Goal: Transaction & Acquisition: Purchase product/service

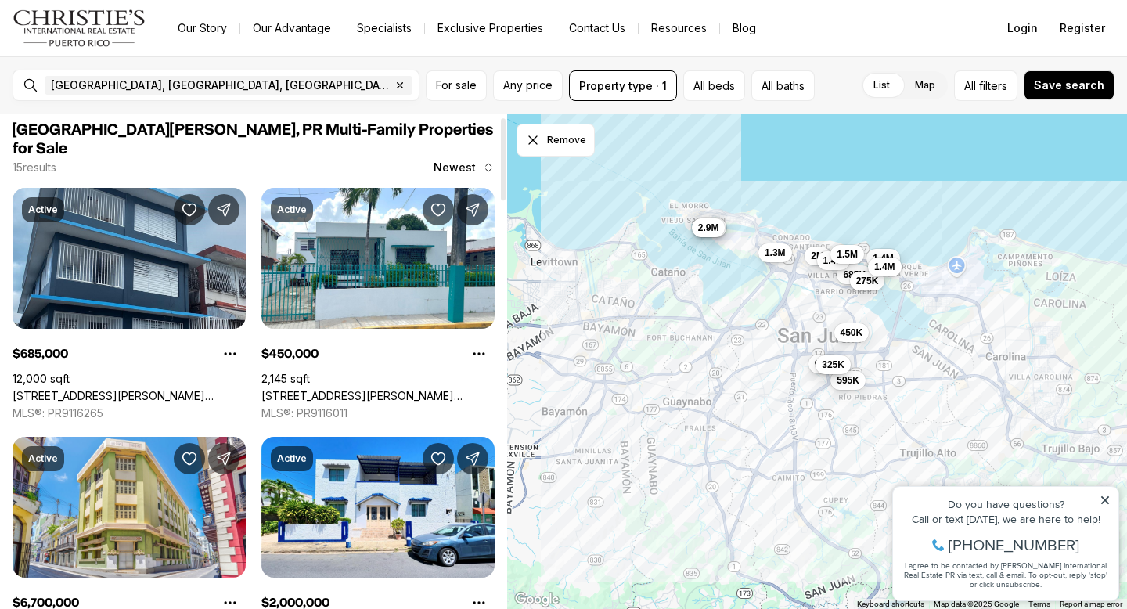
scroll to position [3, 0]
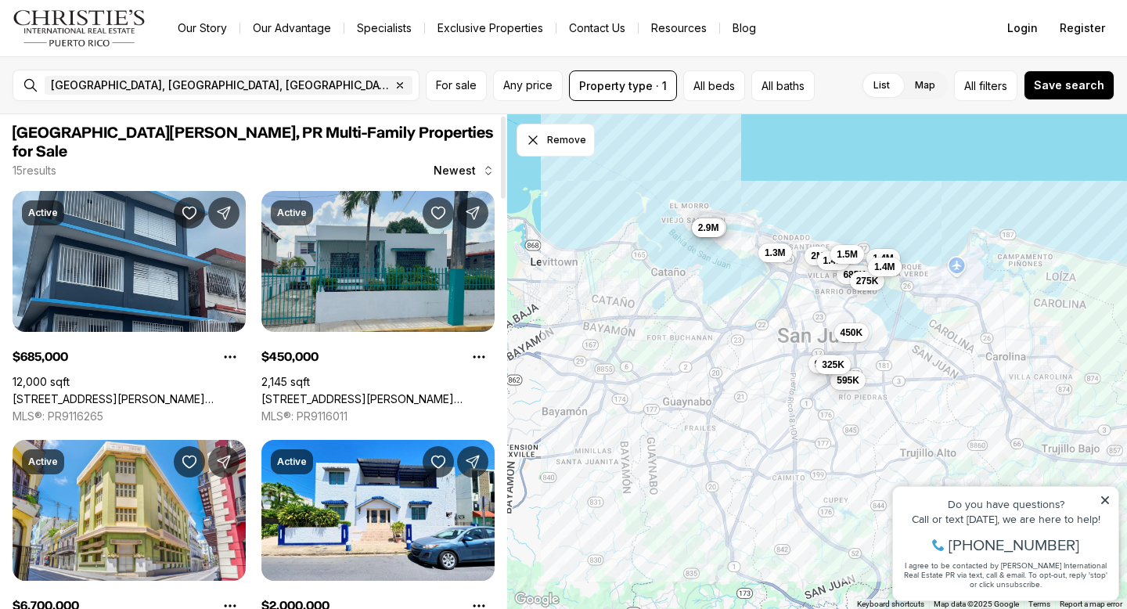
click at [385, 392] on link "[STREET_ADDRESS][PERSON_NAME][PERSON_NAME]" at bounding box center [377, 399] width 233 height 14
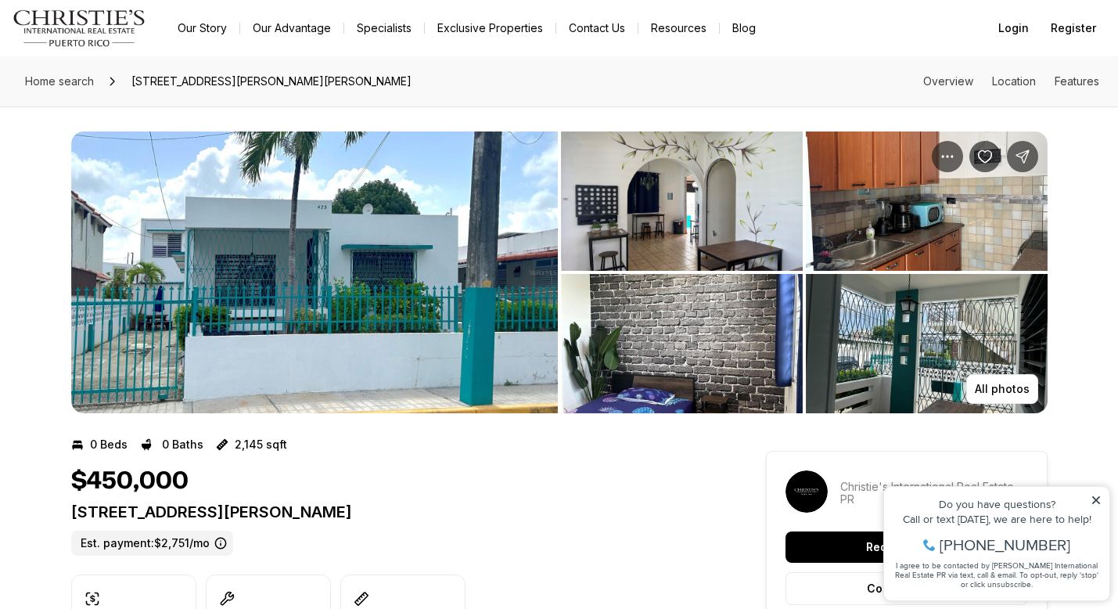
click at [390, 268] on img "View image gallery" at bounding box center [314, 272] width 487 height 282
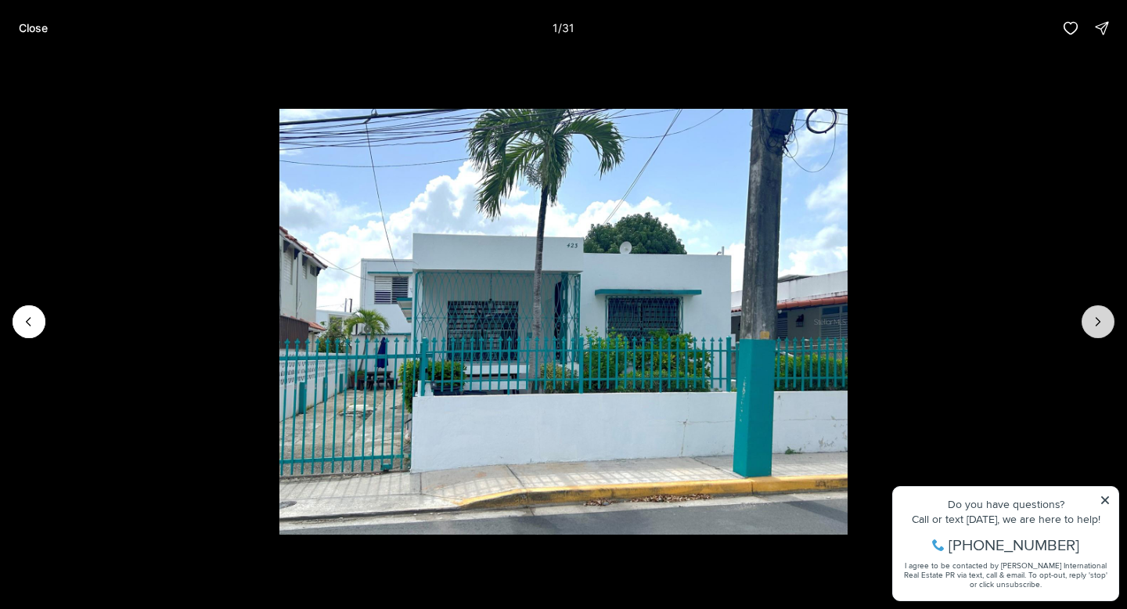
click at [1094, 320] on icon "Next slide" at bounding box center [1098, 322] width 16 height 16
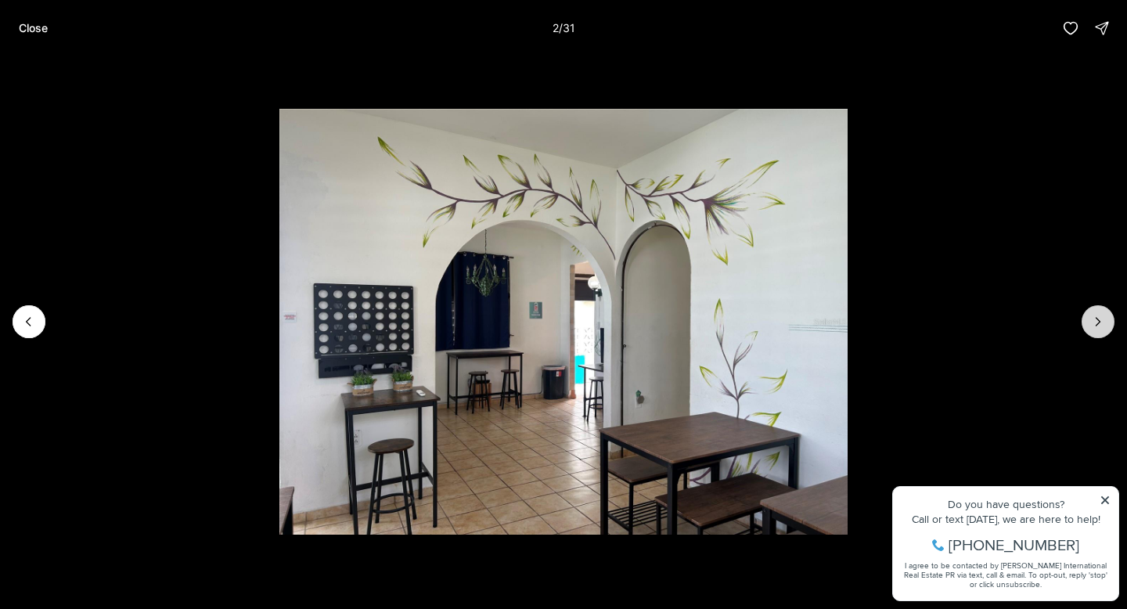
click at [1094, 321] on icon "Next slide" at bounding box center [1098, 322] width 16 height 16
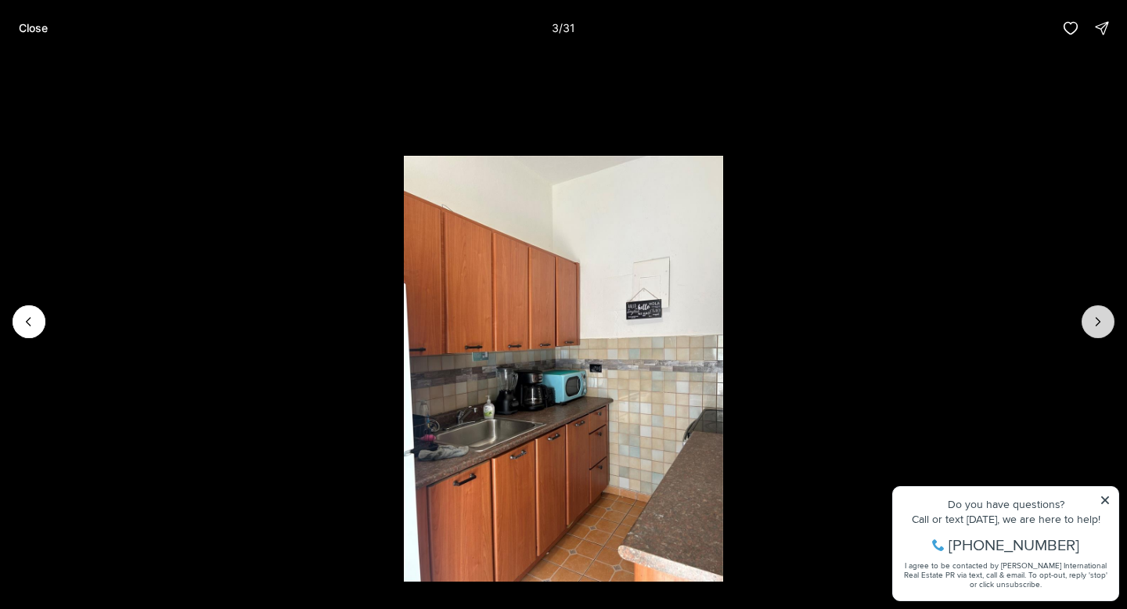
click at [1094, 321] on icon "Next slide" at bounding box center [1098, 322] width 16 height 16
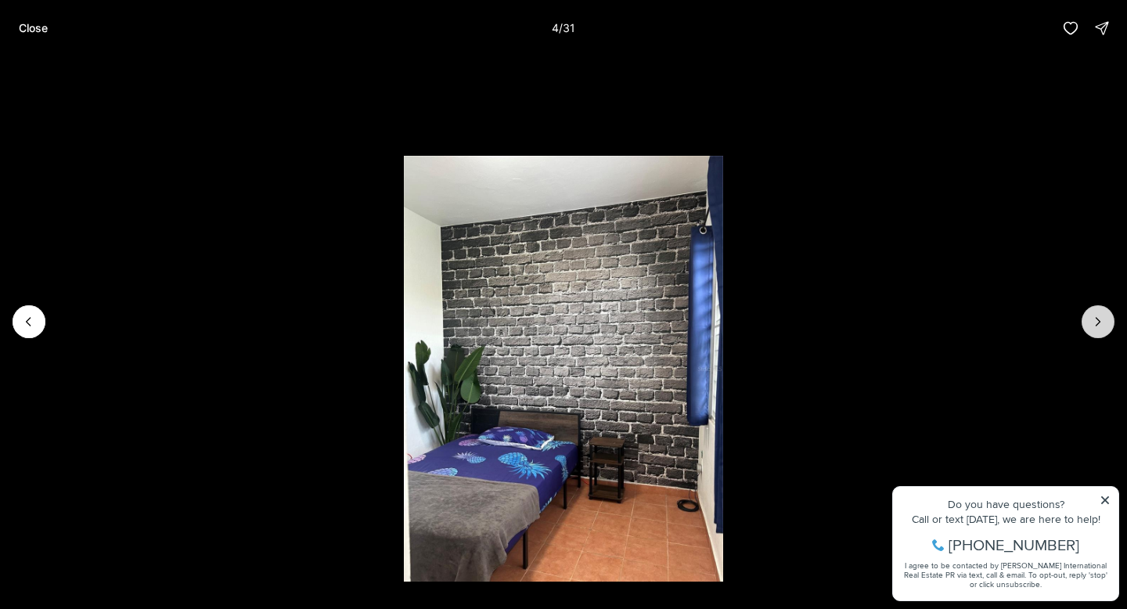
click at [1094, 321] on icon "Next slide" at bounding box center [1098, 322] width 16 height 16
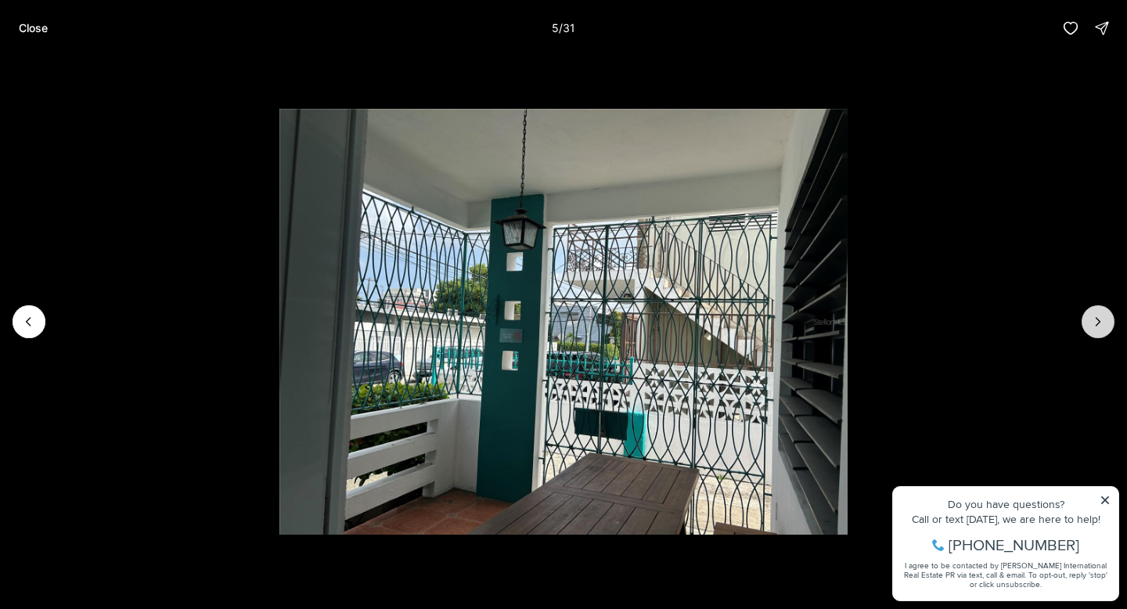
click at [1095, 321] on icon "Next slide" at bounding box center [1098, 322] width 16 height 16
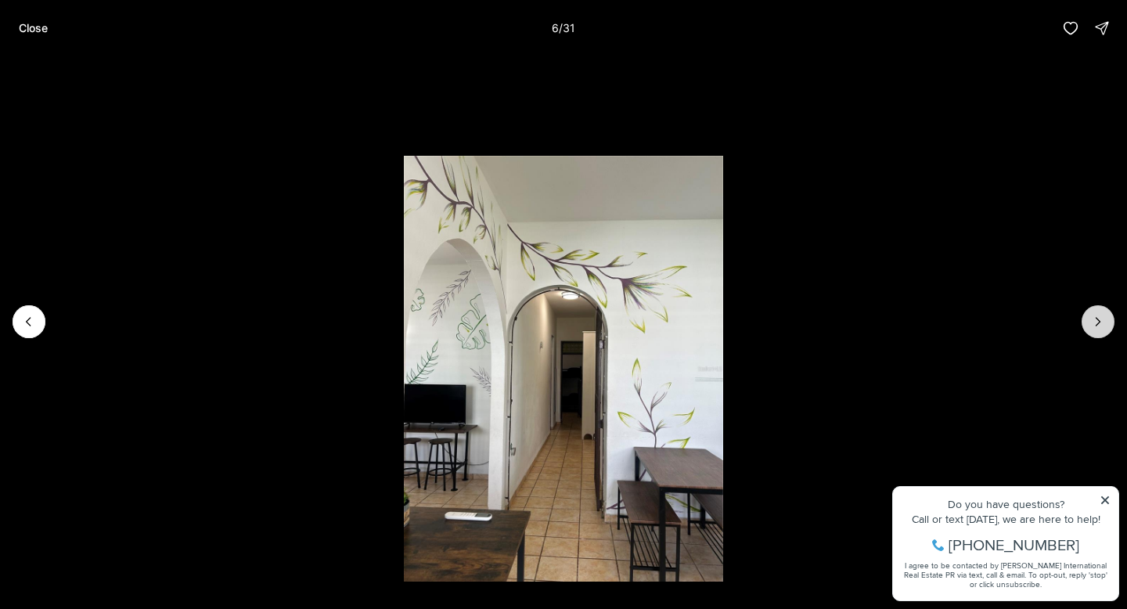
click at [1095, 321] on icon "Next slide" at bounding box center [1098, 322] width 16 height 16
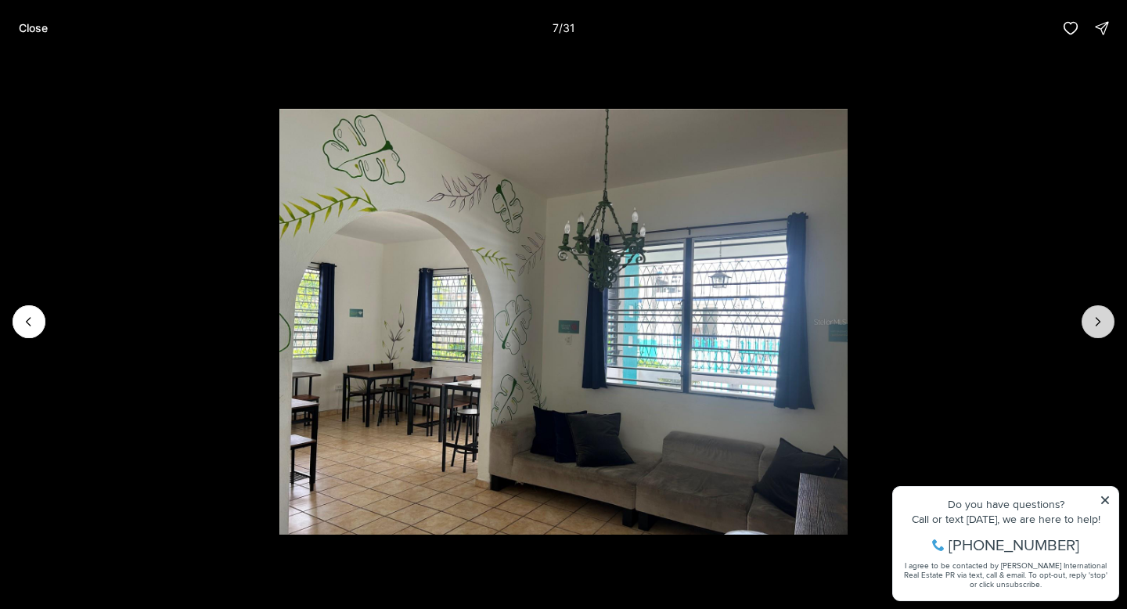
click at [1095, 319] on icon "Next slide" at bounding box center [1098, 322] width 16 height 16
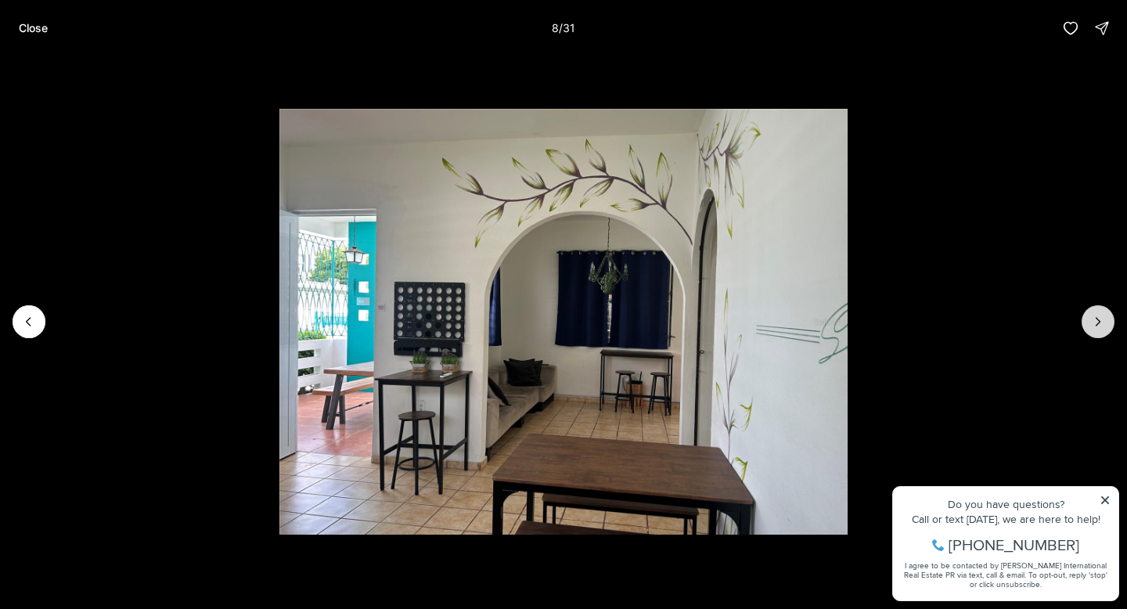
click at [1095, 319] on icon "Next slide" at bounding box center [1098, 322] width 16 height 16
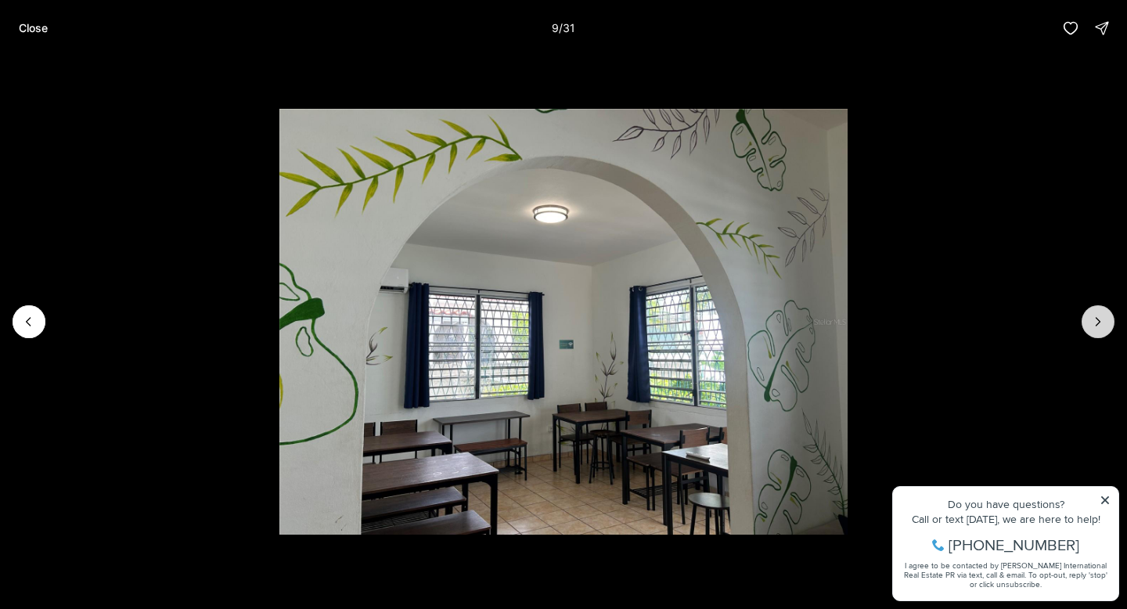
click at [1095, 319] on icon "Next slide" at bounding box center [1098, 322] width 16 height 16
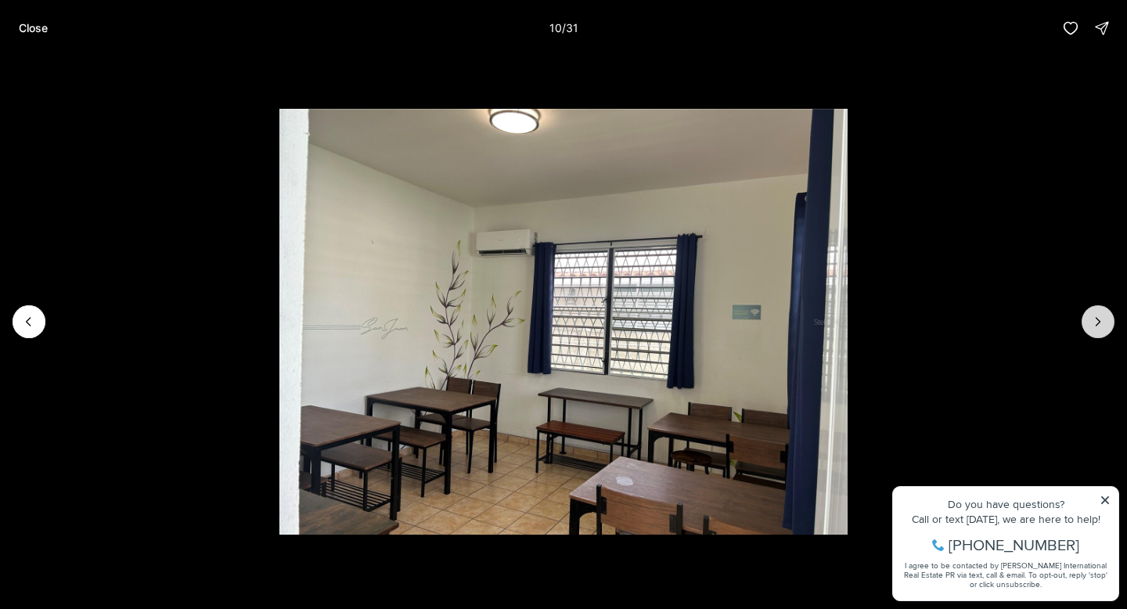
click at [1095, 319] on icon "Next slide" at bounding box center [1098, 322] width 16 height 16
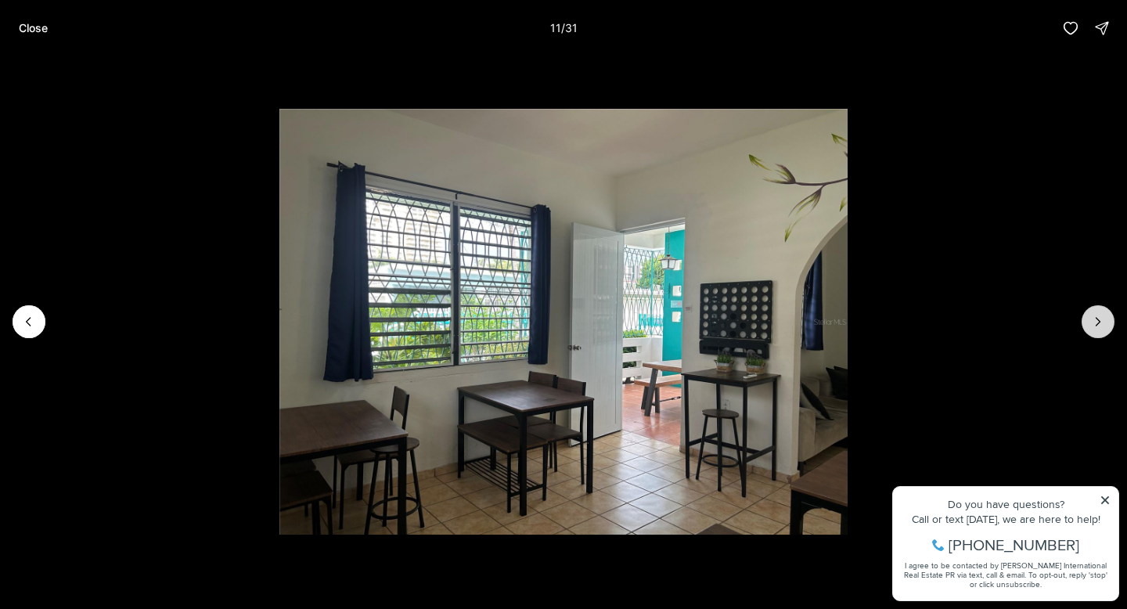
click at [1095, 319] on icon "Next slide" at bounding box center [1098, 322] width 16 height 16
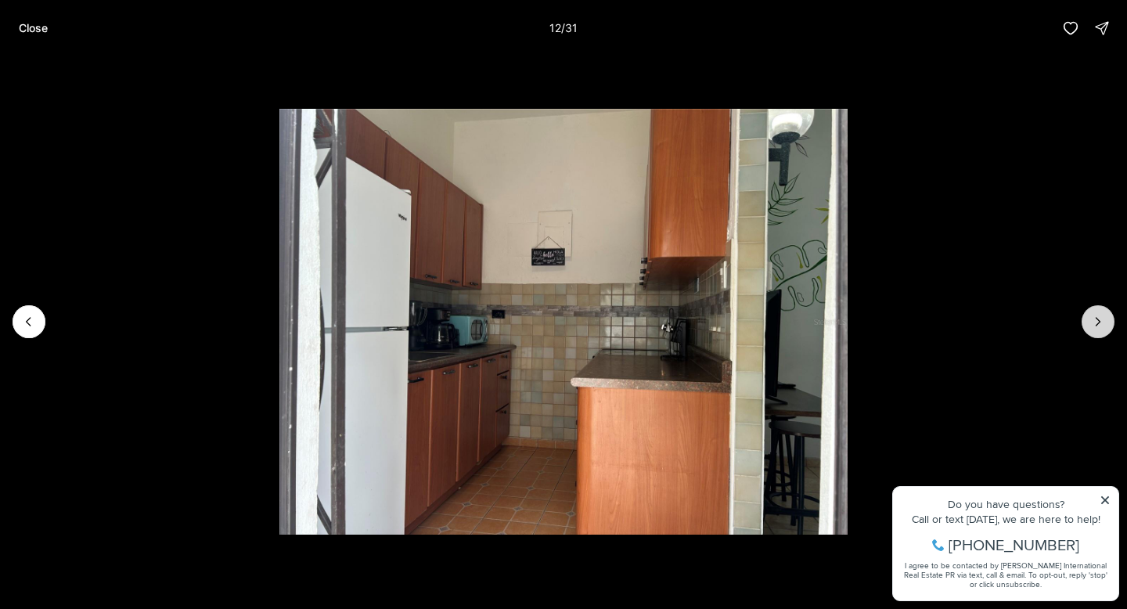
click at [1095, 319] on icon "Next slide" at bounding box center [1098, 322] width 16 height 16
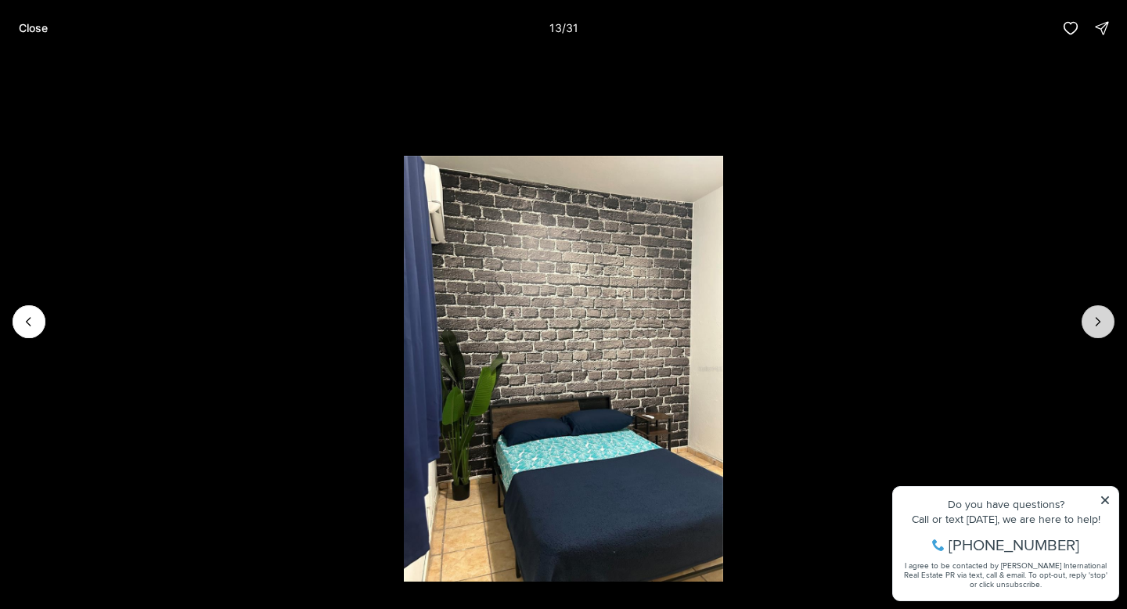
click at [1095, 319] on icon "Next slide" at bounding box center [1098, 322] width 16 height 16
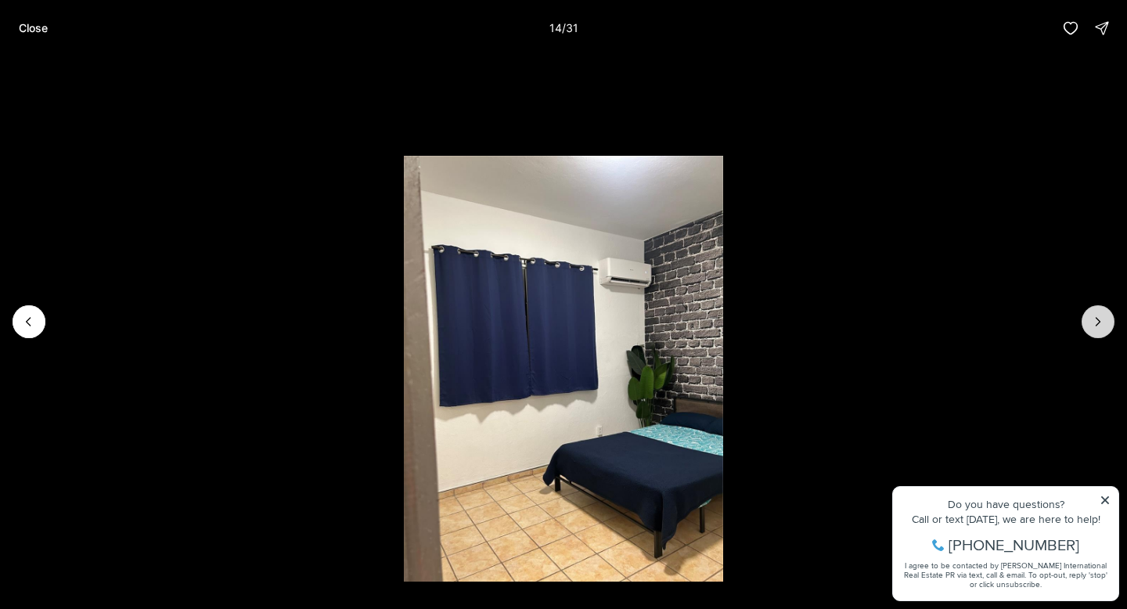
click at [1095, 319] on icon "Next slide" at bounding box center [1098, 322] width 16 height 16
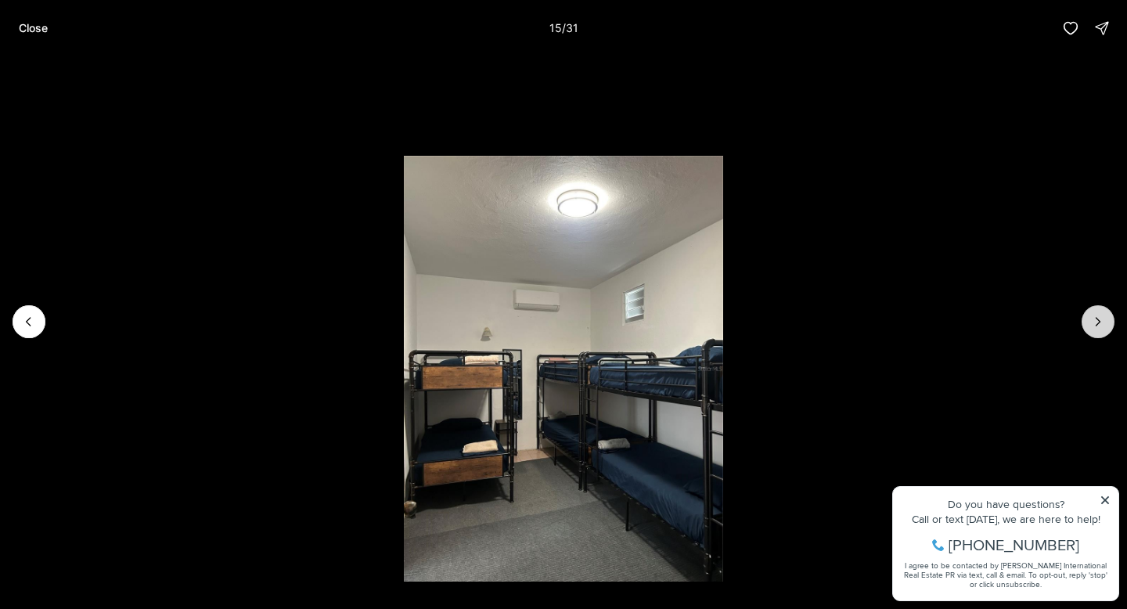
click at [1095, 319] on icon "Next slide" at bounding box center [1098, 322] width 16 height 16
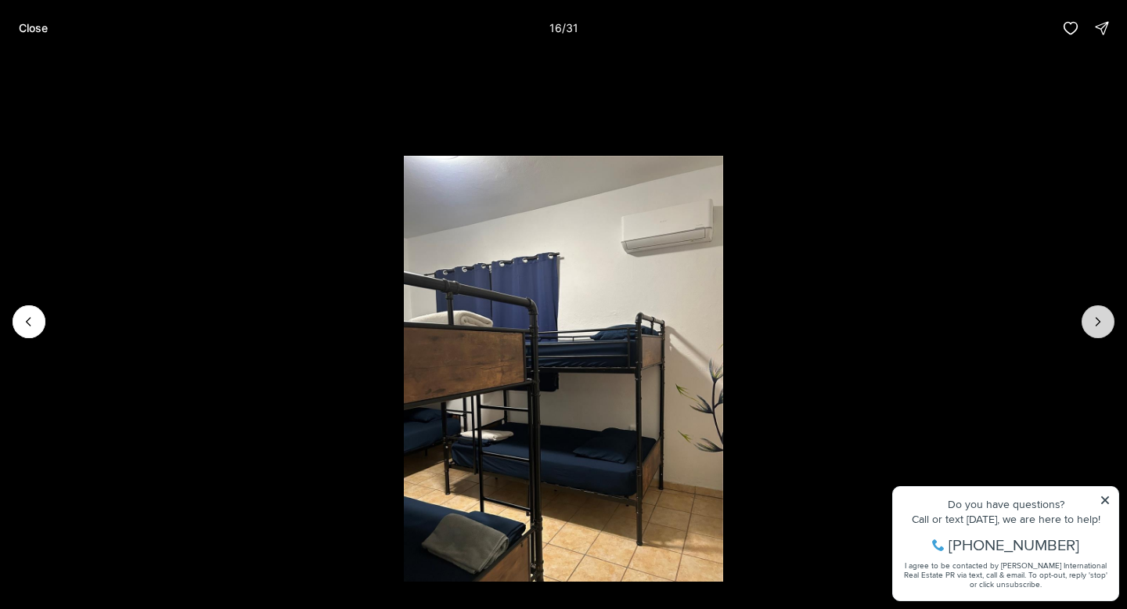
click at [1095, 319] on icon "Next slide" at bounding box center [1098, 322] width 16 height 16
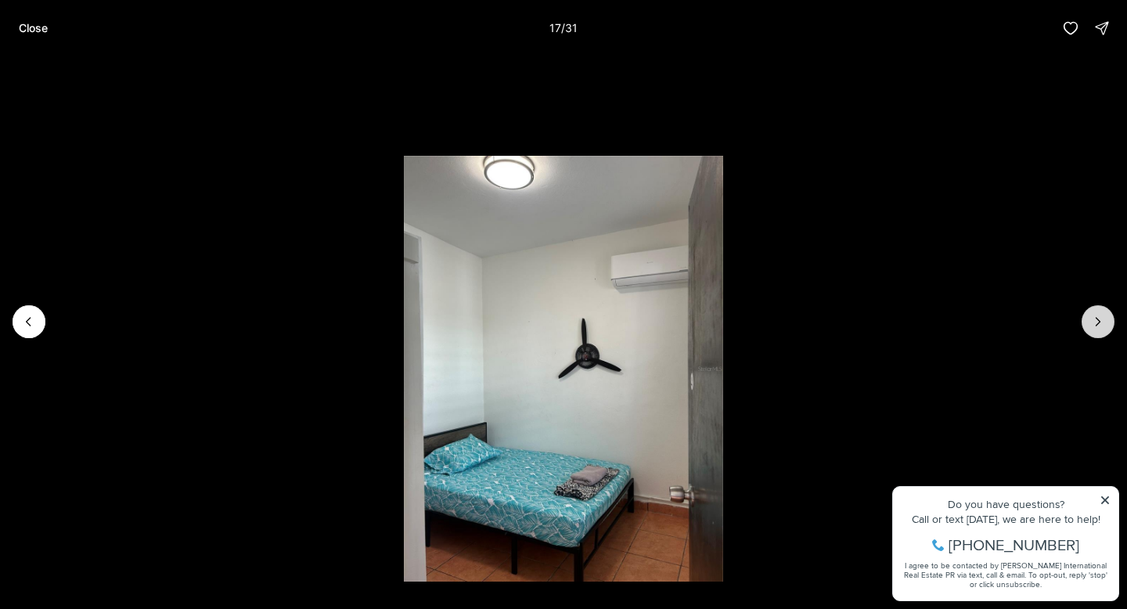
click at [1095, 319] on icon "Next slide" at bounding box center [1098, 322] width 16 height 16
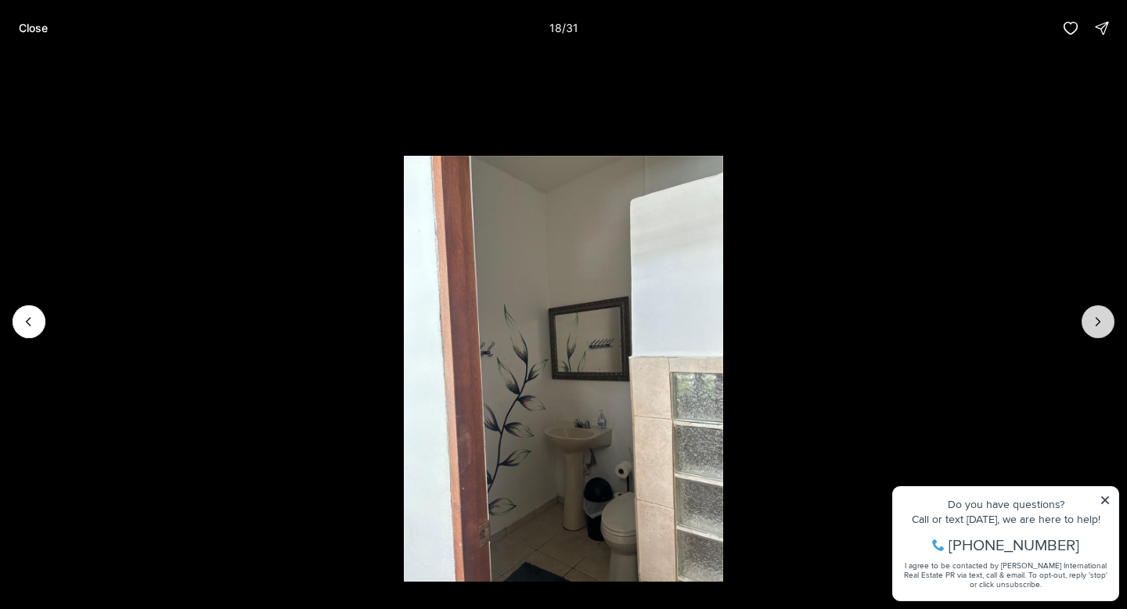
click at [1095, 319] on icon "Next slide" at bounding box center [1098, 322] width 16 height 16
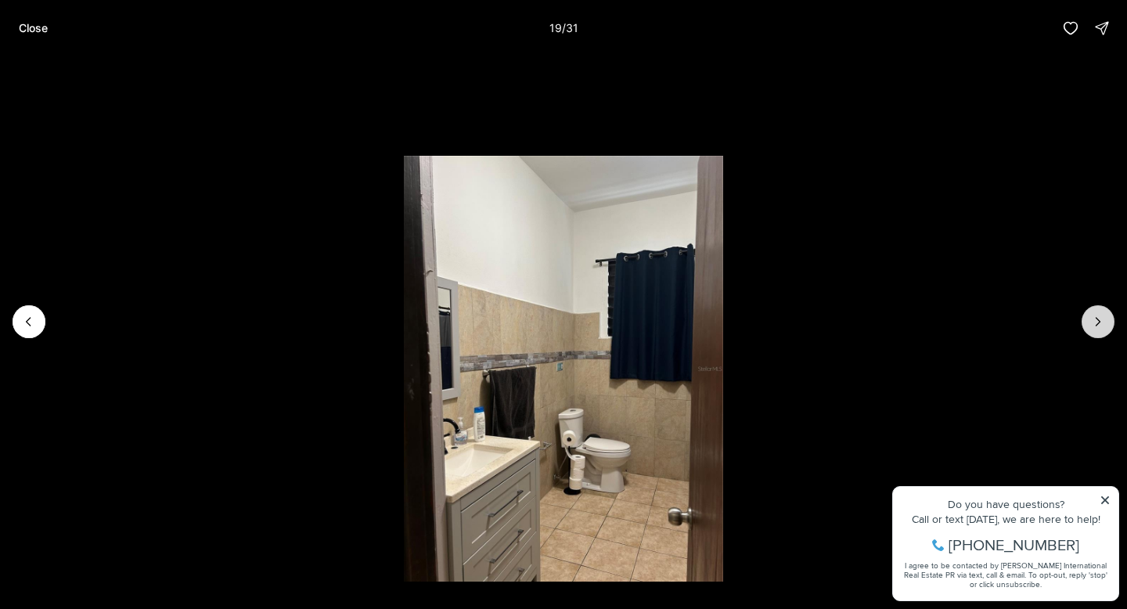
click at [1095, 319] on icon "Next slide" at bounding box center [1098, 322] width 16 height 16
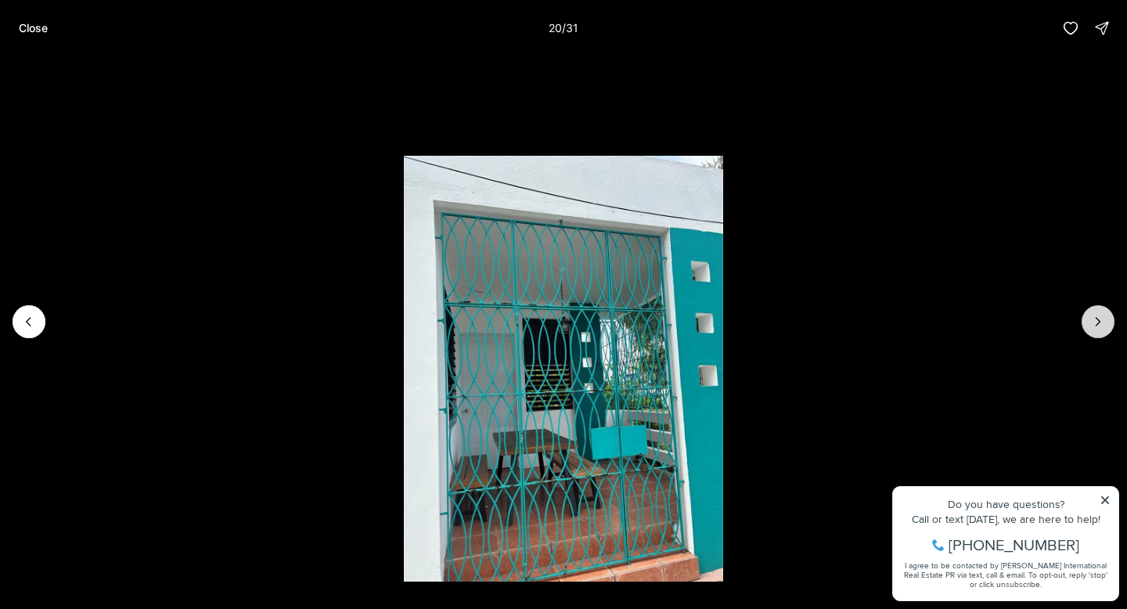
click at [1095, 319] on icon "Next slide" at bounding box center [1098, 322] width 16 height 16
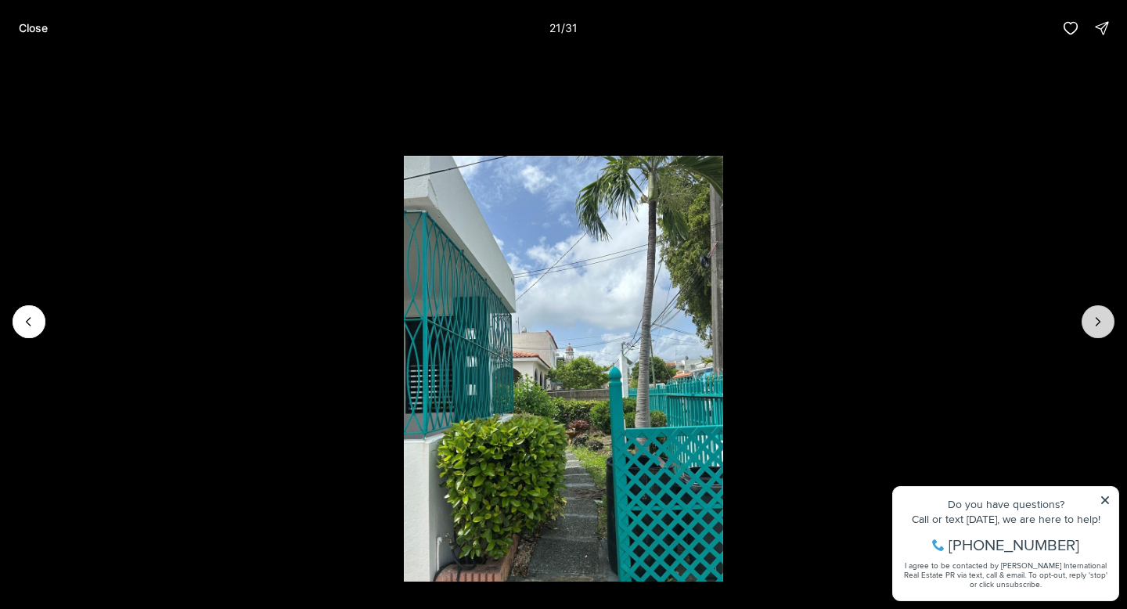
click at [1095, 319] on icon "Next slide" at bounding box center [1098, 322] width 16 height 16
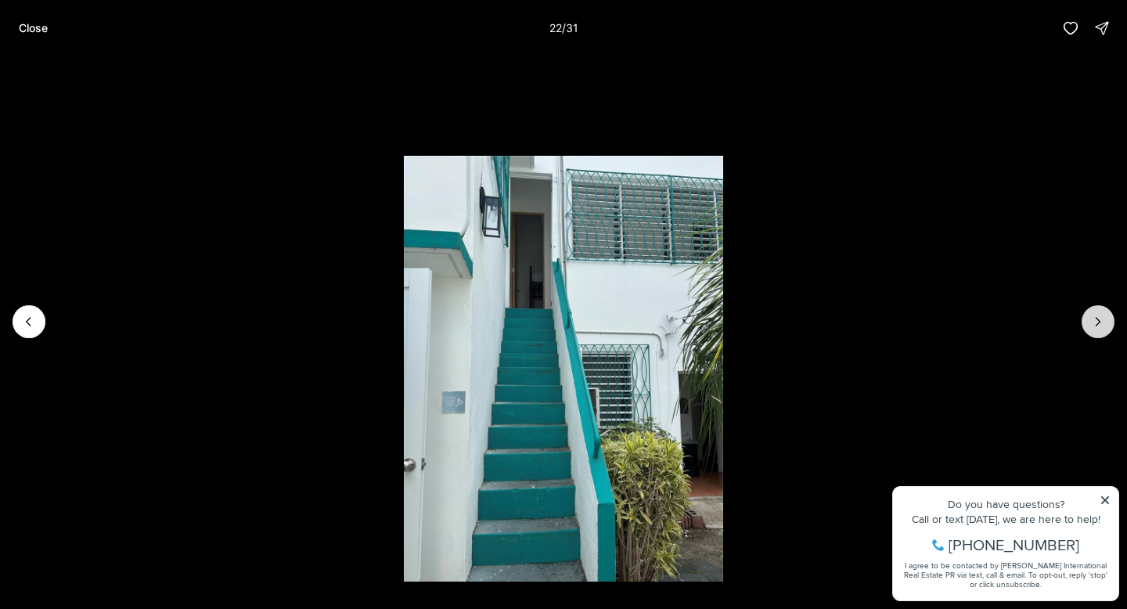
click at [1095, 319] on icon "Next slide" at bounding box center [1098, 322] width 16 height 16
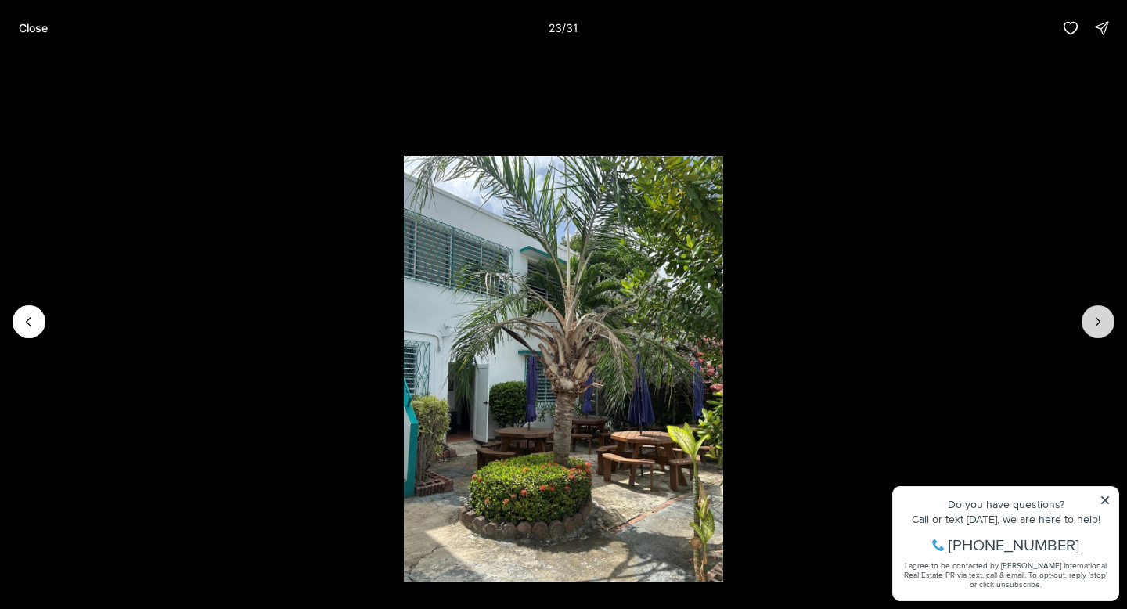
click at [1095, 319] on icon "Next slide" at bounding box center [1098, 322] width 16 height 16
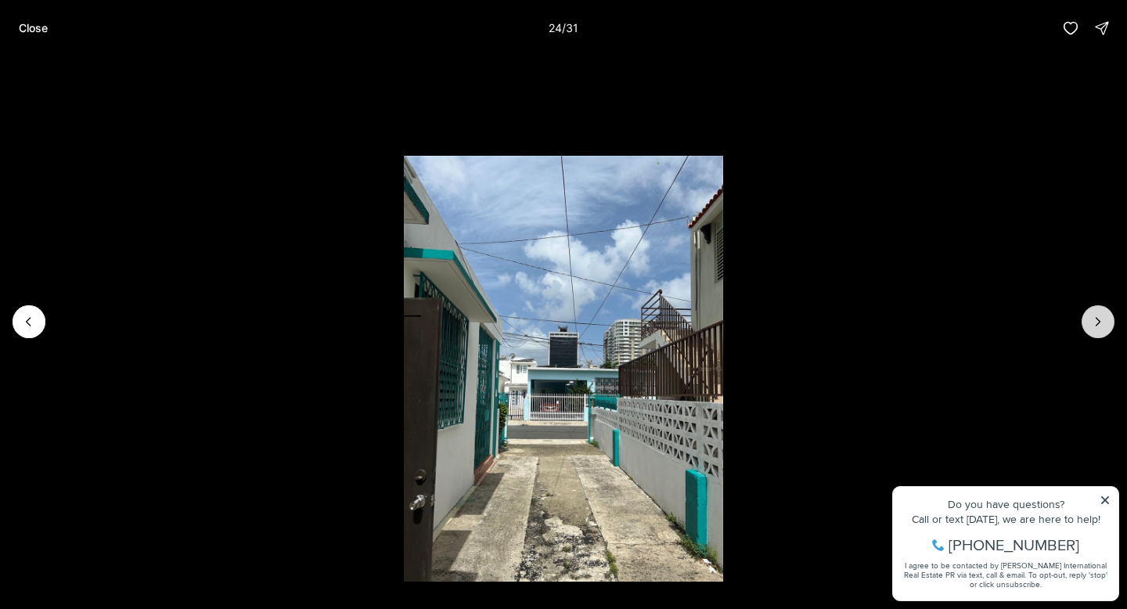
click at [1095, 319] on icon "Next slide" at bounding box center [1098, 322] width 16 height 16
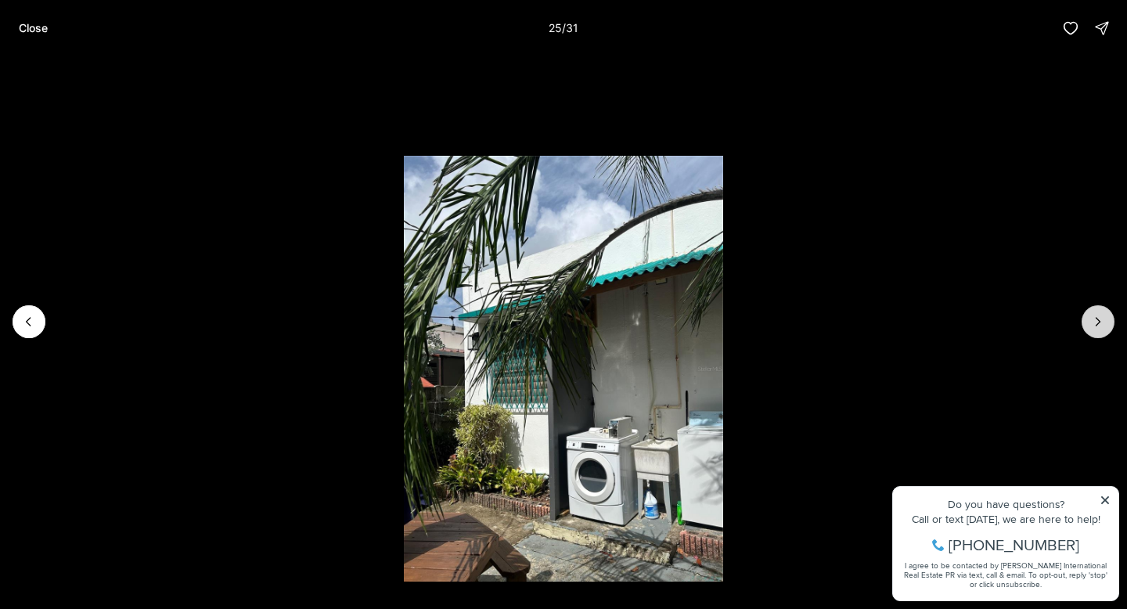
click at [1095, 318] on icon "Next slide" at bounding box center [1098, 322] width 16 height 16
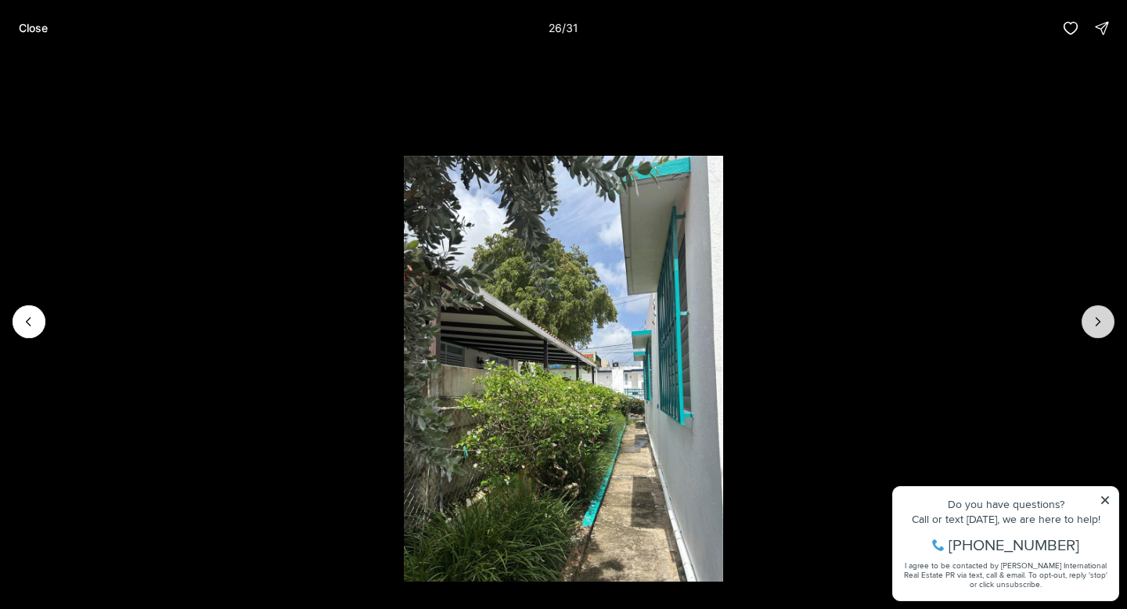
click at [1094, 318] on icon "Next slide" at bounding box center [1098, 322] width 16 height 16
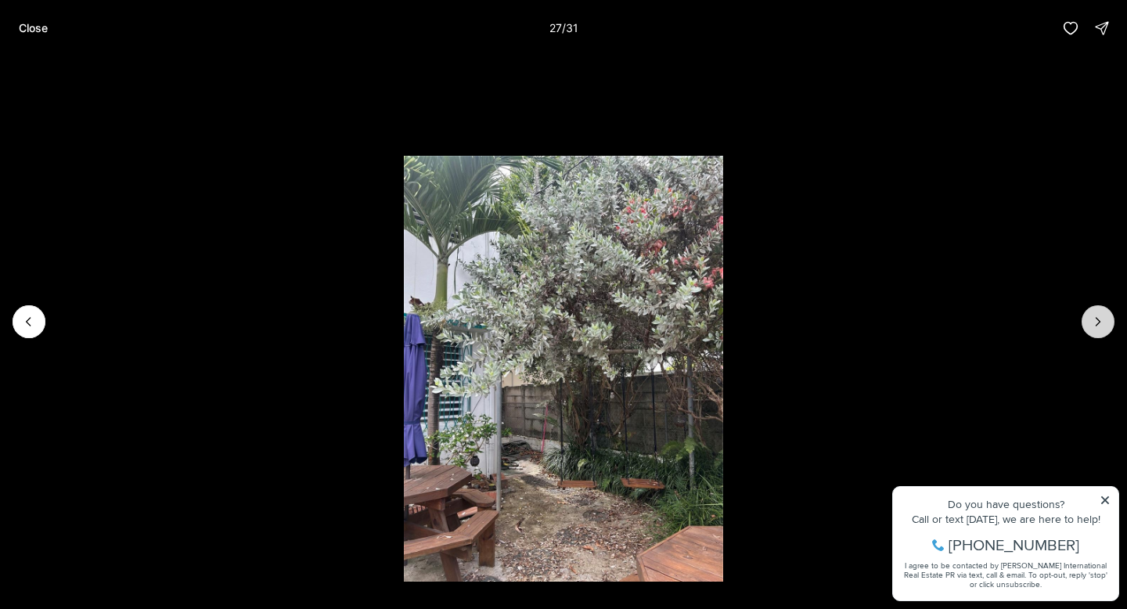
click at [1094, 318] on icon "Next slide" at bounding box center [1098, 322] width 16 height 16
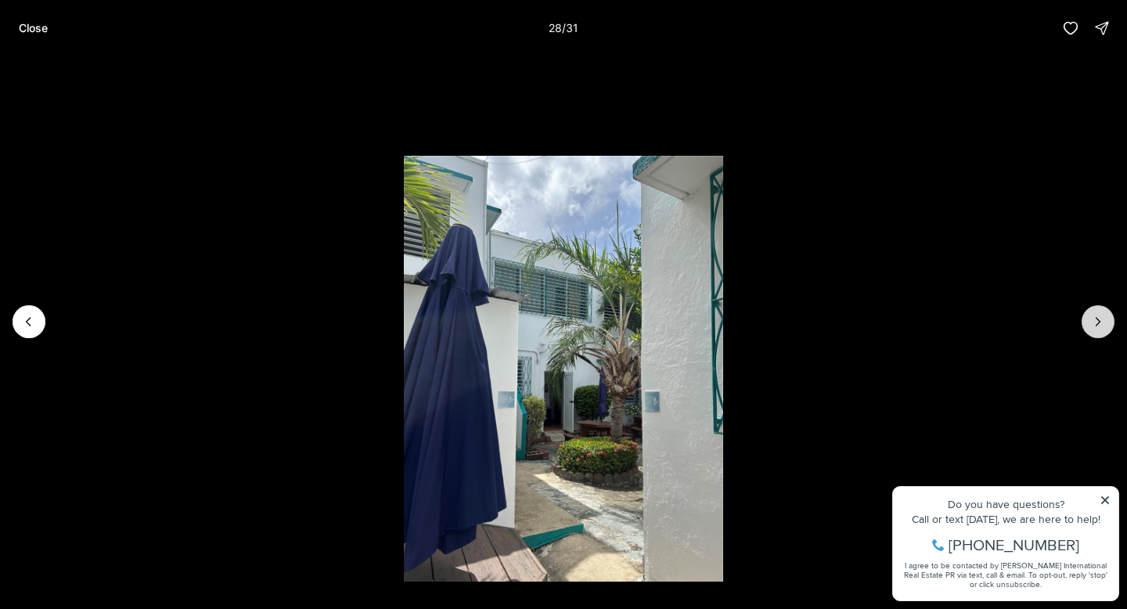
click at [1094, 318] on icon "Next slide" at bounding box center [1098, 322] width 16 height 16
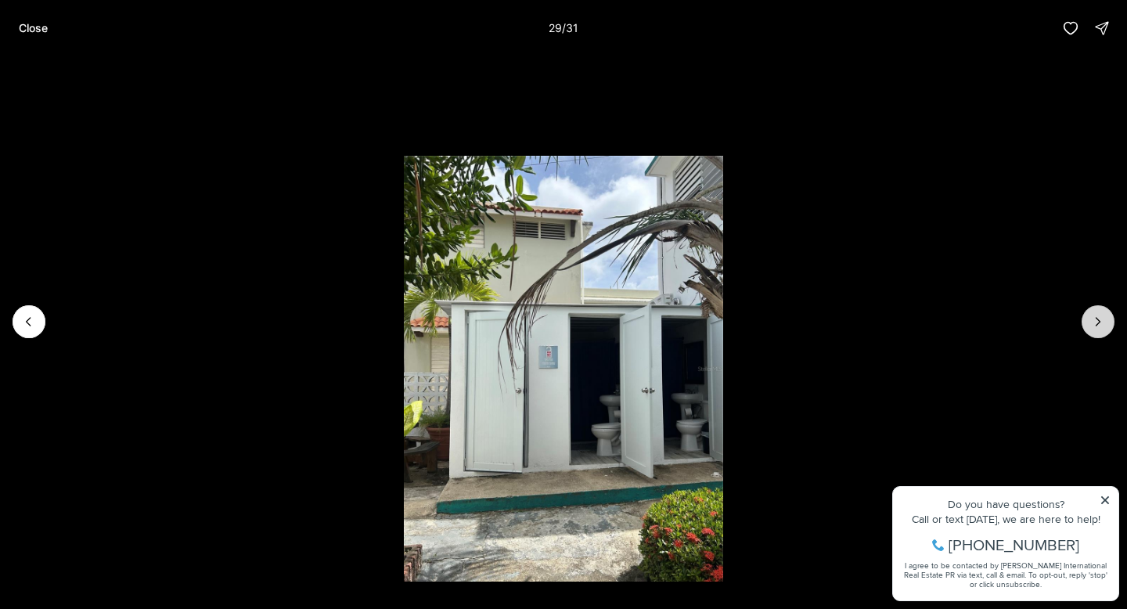
click at [1094, 318] on icon "Next slide" at bounding box center [1098, 322] width 16 height 16
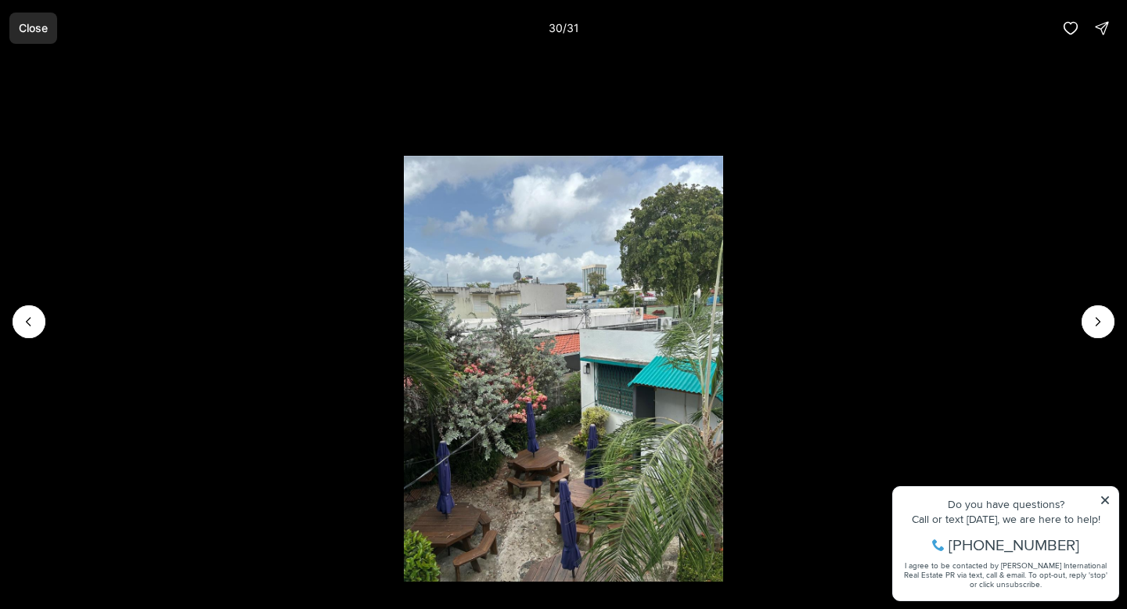
click at [41, 29] on p "Close" at bounding box center [33, 28] width 29 height 13
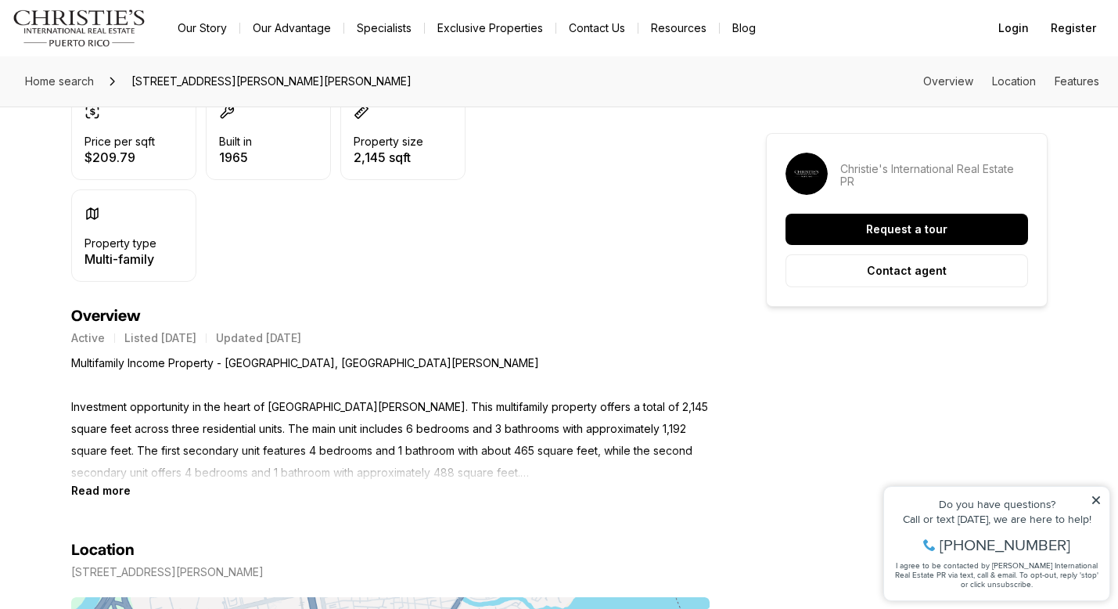
scroll to position [486, 0]
click at [105, 495] on b "Read more" at bounding box center [100, 490] width 59 height 13
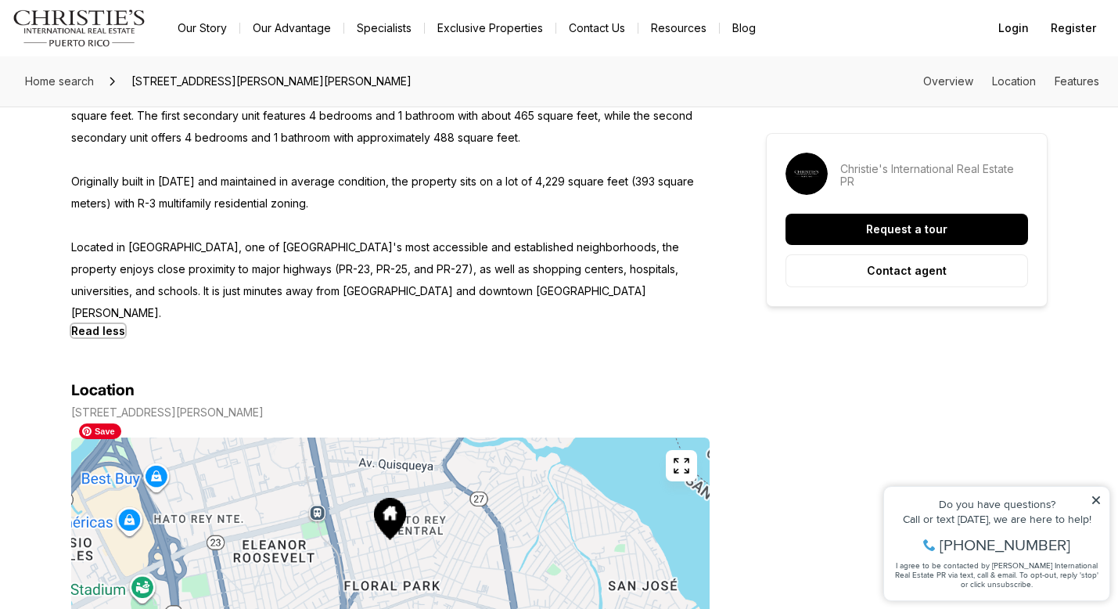
scroll to position [0, 0]
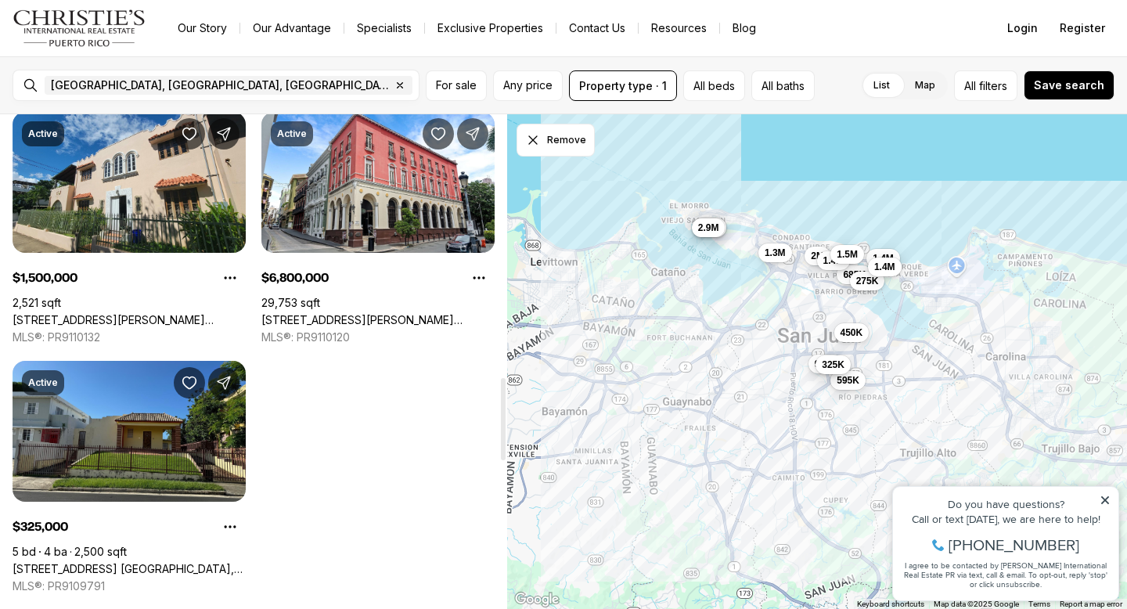
scroll to position [1585, 0]
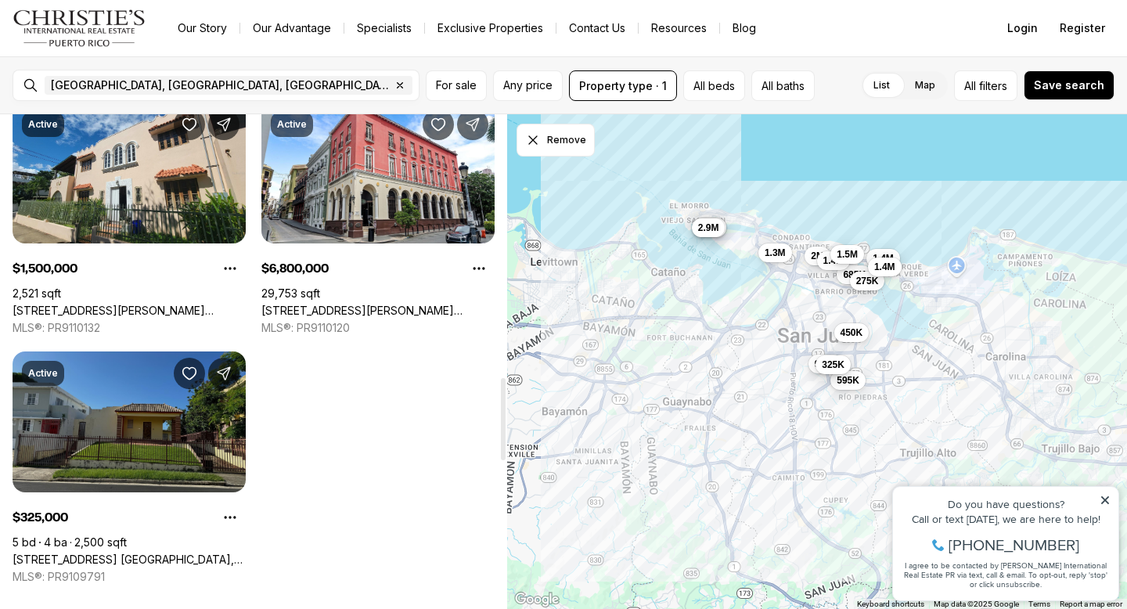
click at [167, 552] on link "[STREET_ADDRESS] [GEOGRAPHIC_DATA], [GEOGRAPHIC_DATA][PERSON_NAME], 00918" at bounding box center [129, 559] width 233 height 14
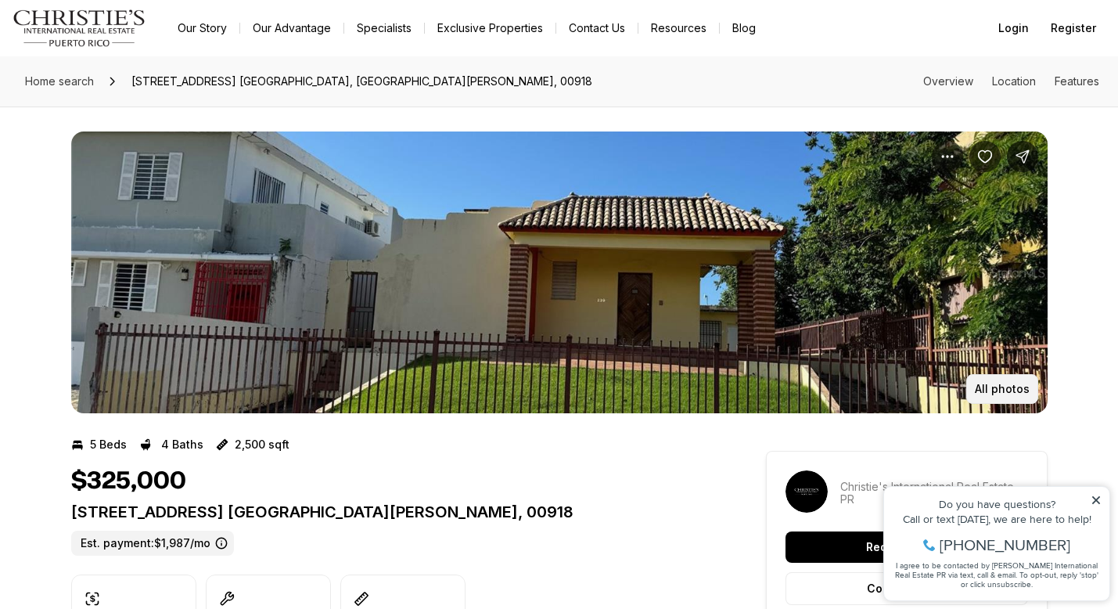
click at [1025, 384] on p "All photos" at bounding box center [1002, 389] width 55 height 13
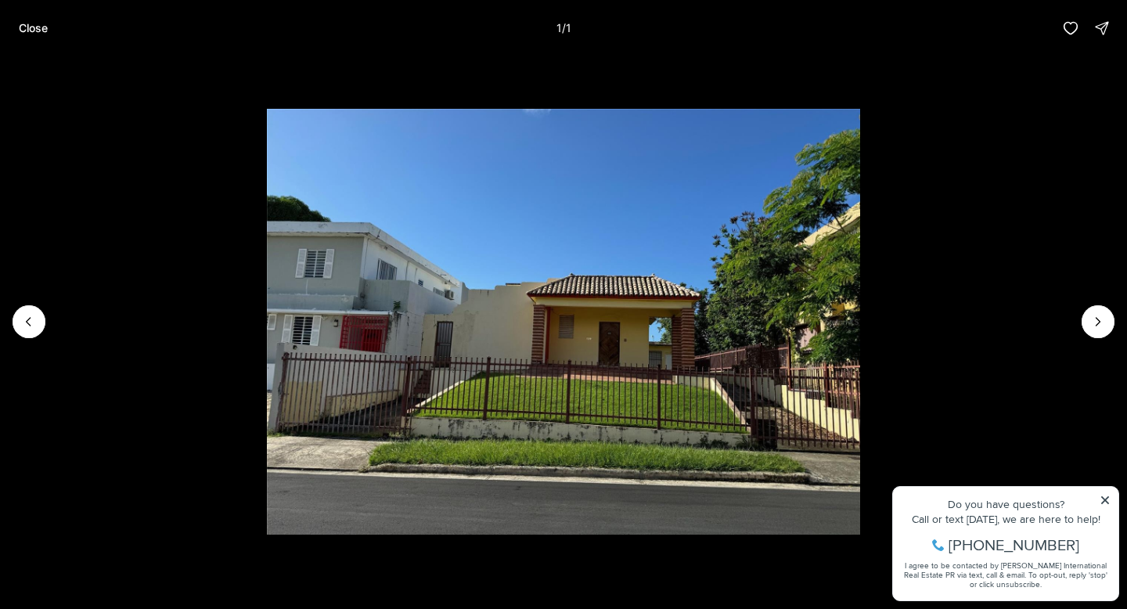
click at [1103, 319] on div at bounding box center [1097, 321] width 33 height 33
click at [1100, 322] on div at bounding box center [1097, 321] width 33 height 33
click at [40, 26] on p "Close" at bounding box center [33, 28] width 29 height 13
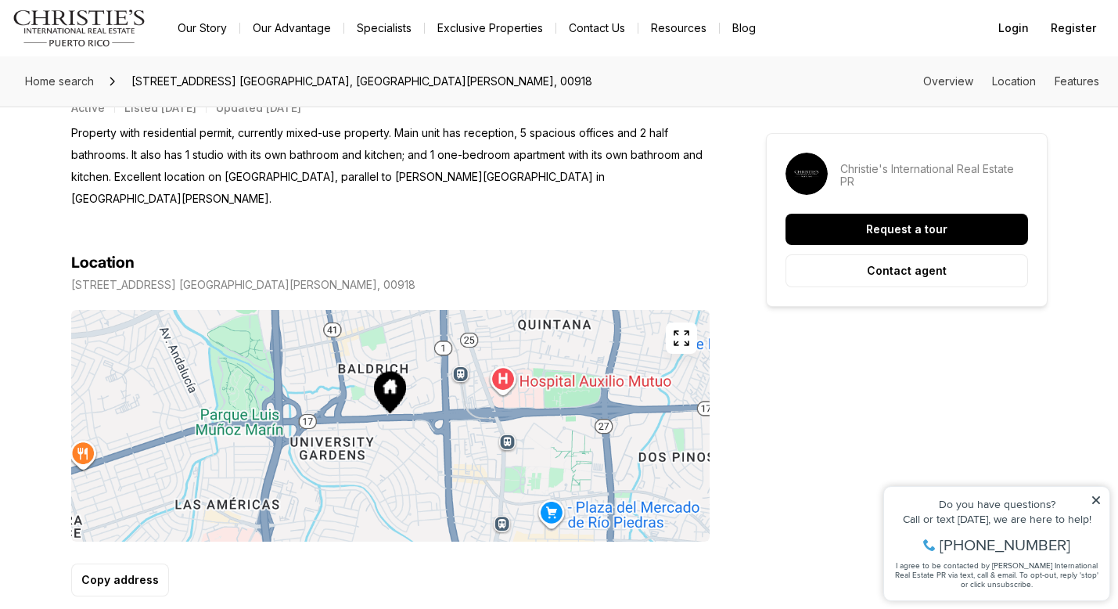
scroll to position [718, 0]
